Goal: Task Accomplishment & Management: Complete application form

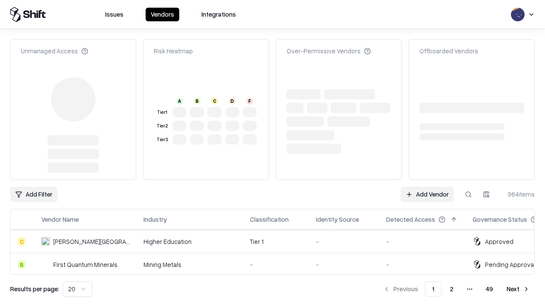
click at [427, 187] on link "Add Vendor" at bounding box center [427, 194] width 53 height 15
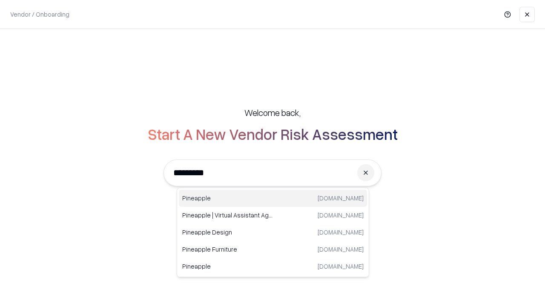
click at [273, 198] on div "Pineapple [DOMAIN_NAME]" at bounding box center [273, 198] width 188 height 17
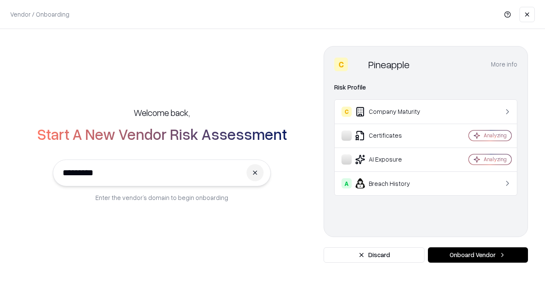
type input "*********"
click at [478, 255] on button "Onboard Vendor" at bounding box center [478, 254] width 100 height 15
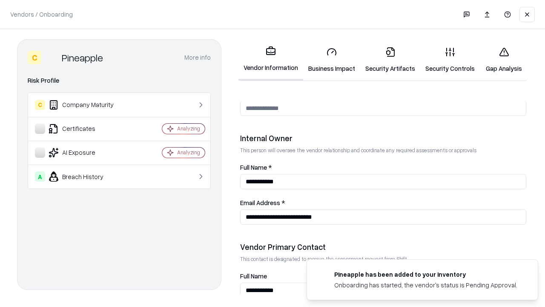
scroll to position [441, 0]
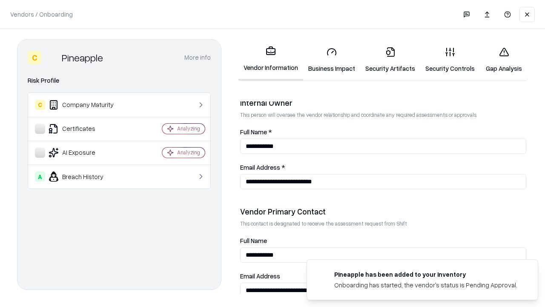
click at [332, 60] on link "Business Impact" at bounding box center [331, 60] width 57 height 40
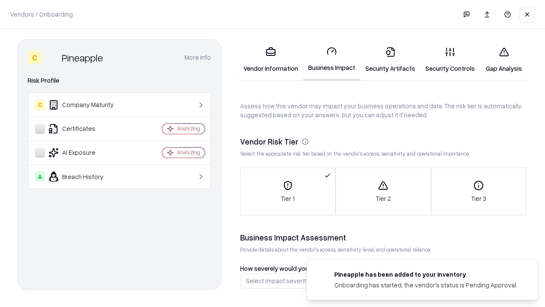
click at [390, 60] on link "Security Artifacts" at bounding box center [390, 60] width 60 height 40
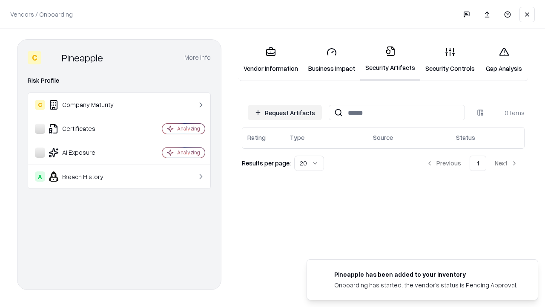
click at [285, 112] on button "Request Artifacts" at bounding box center [285, 112] width 74 height 15
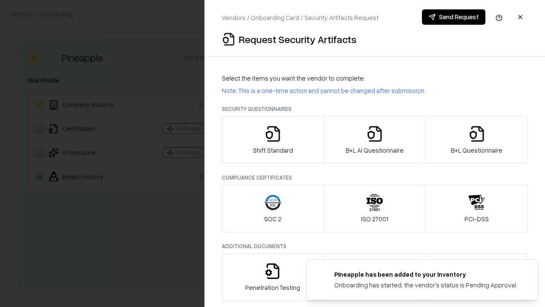
click at [273, 140] on icon "button" at bounding box center [273, 133] width 17 height 17
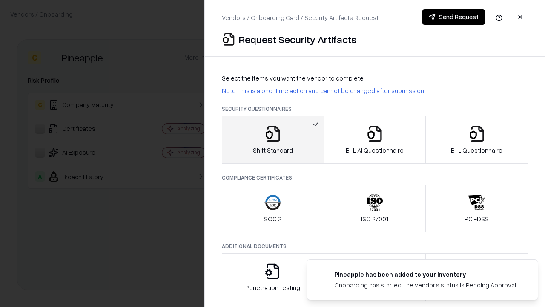
click at [454, 17] on button "Send Request" at bounding box center [453, 16] width 63 height 15
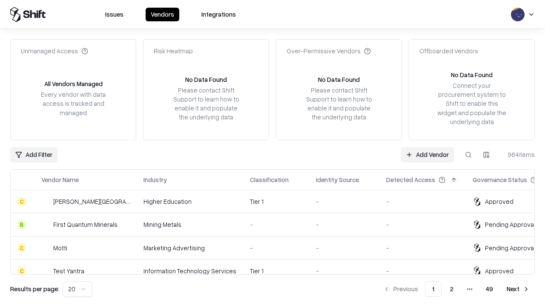
click at [469, 154] on button at bounding box center [468, 154] width 15 height 15
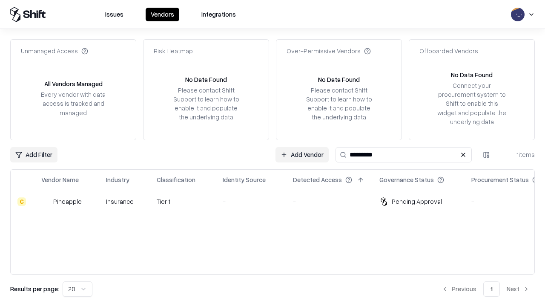
type input "*********"
click at [278, 201] on div "-" at bounding box center [251, 201] width 57 height 9
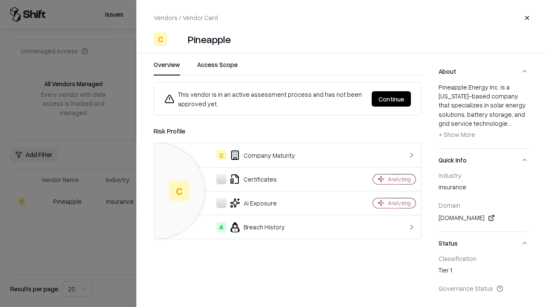
click at [392, 99] on button "Continue" at bounding box center [391, 98] width 39 height 15
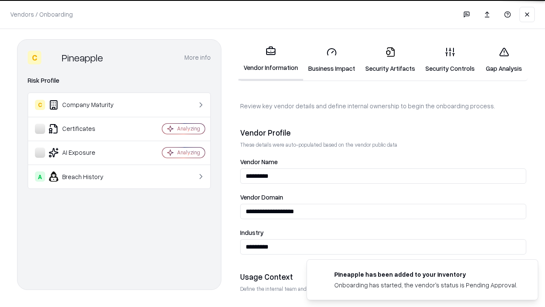
click at [390, 60] on link "Security Artifacts" at bounding box center [390, 60] width 60 height 40
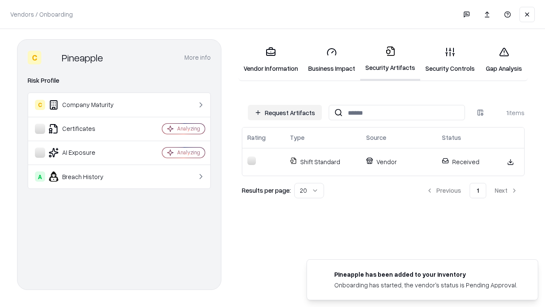
click at [450, 60] on link "Security Controls" at bounding box center [451, 60] width 60 height 40
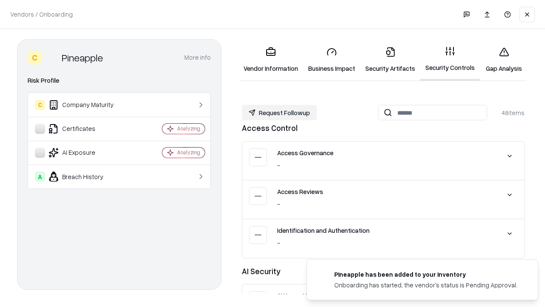
click at [280, 112] on button "Request Followup" at bounding box center [279, 112] width 75 height 15
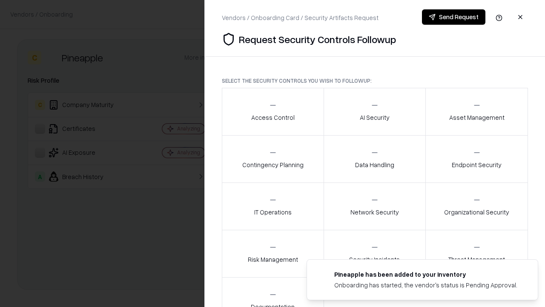
click at [273, 112] on div "Access Control" at bounding box center [272, 111] width 43 height 21
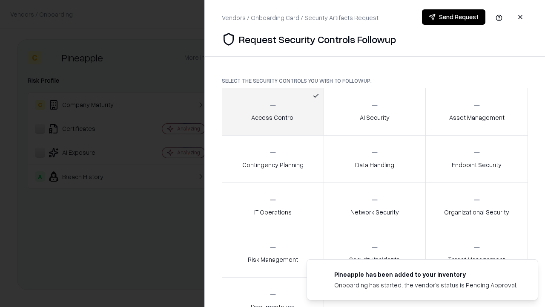
click at [454, 17] on button "Send Request" at bounding box center [453, 16] width 63 height 15
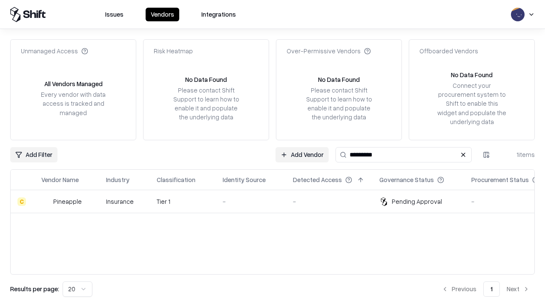
type input "*********"
click at [278, 201] on div "-" at bounding box center [251, 201] width 57 height 9
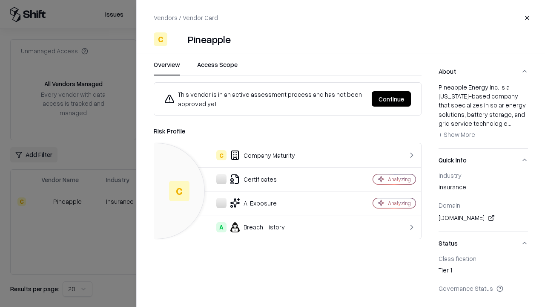
click at [392, 99] on button "Continue" at bounding box center [391, 98] width 39 height 15
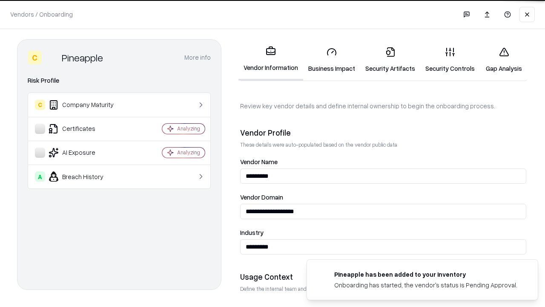
click at [504, 60] on link "Gap Analysis" at bounding box center [504, 60] width 48 height 40
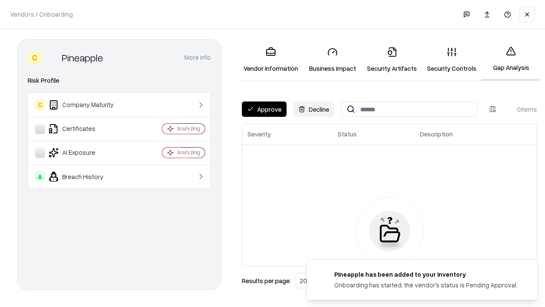
click at [264, 109] on button "Approve" at bounding box center [264, 108] width 45 height 15
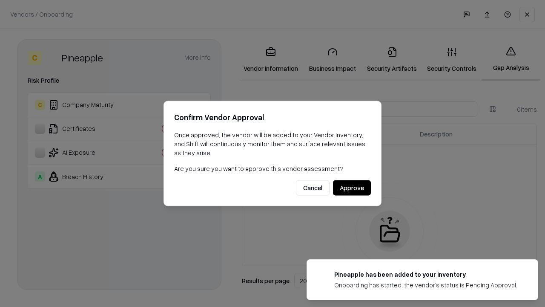
click at [352, 187] on button "Approve" at bounding box center [352, 187] width 38 height 15
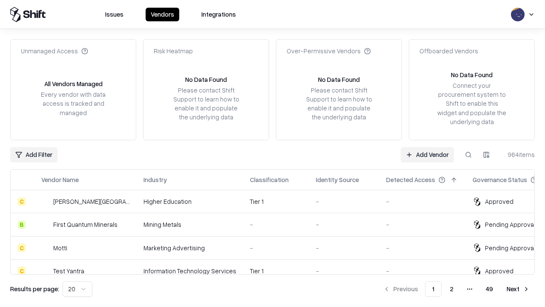
type input "*********"
click at [427, 154] on link "Add Vendor" at bounding box center [427, 154] width 53 height 15
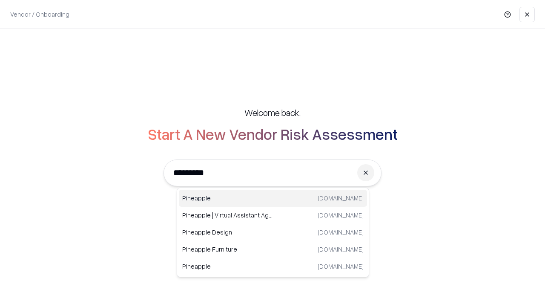
click at [273, 198] on div "Pineapple [DOMAIN_NAME]" at bounding box center [273, 198] width 188 height 17
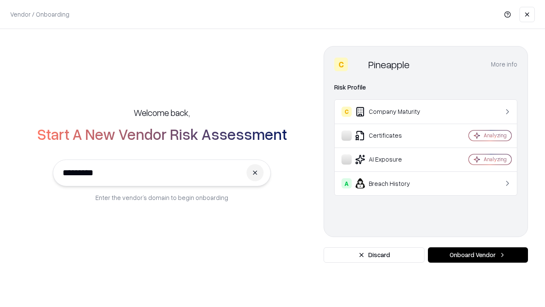
type input "*********"
click at [478, 255] on button "Onboard Vendor" at bounding box center [478, 254] width 100 height 15
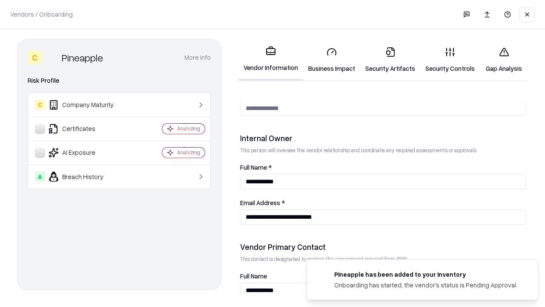
scroll to position [441, 0]
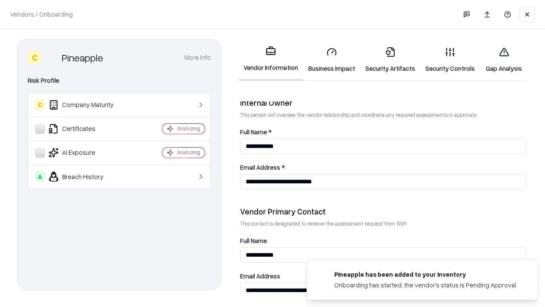
click at [504, 60] on link "Gap Analysis" at bounding box center [504, 60] width 48 height 40
